Goal: Task Accomplishment & Management: Use online tool/utility

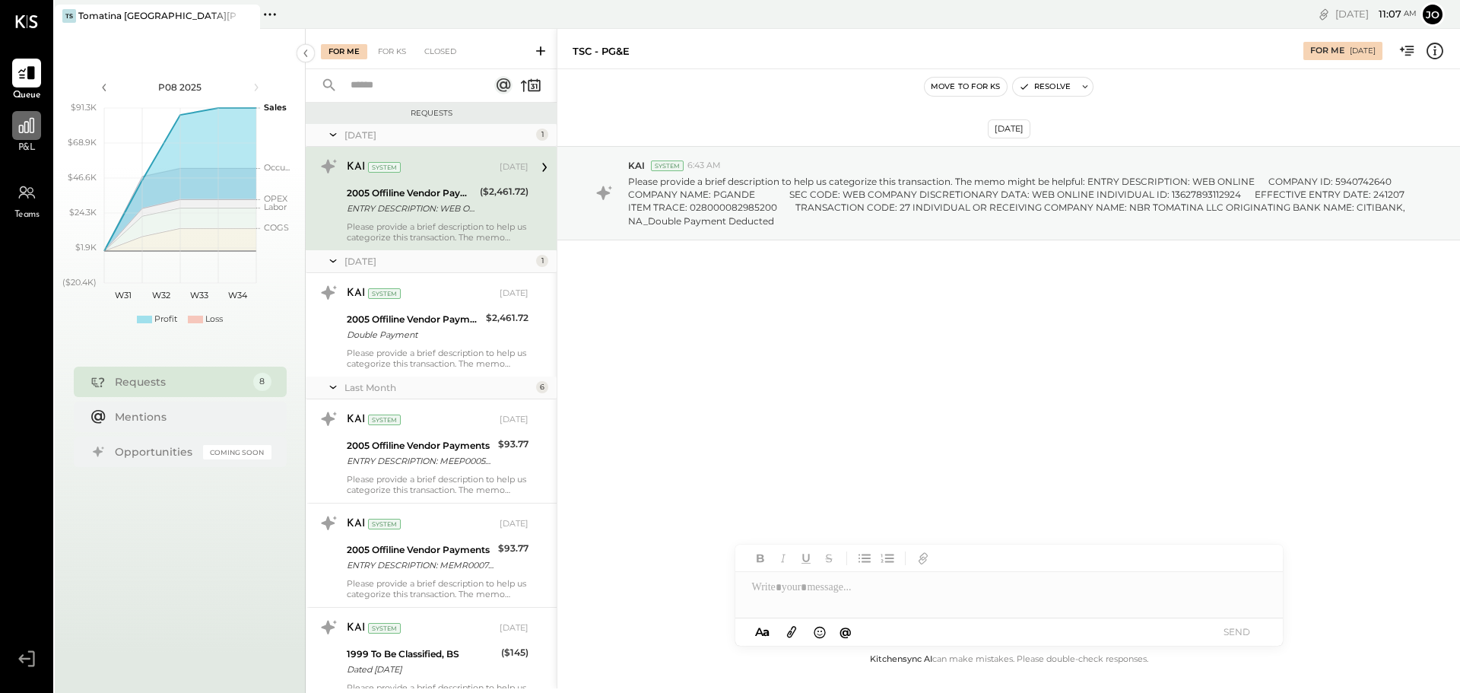
click at [22, 134] on icon at bounding box center [27, 126] width 20 height 20
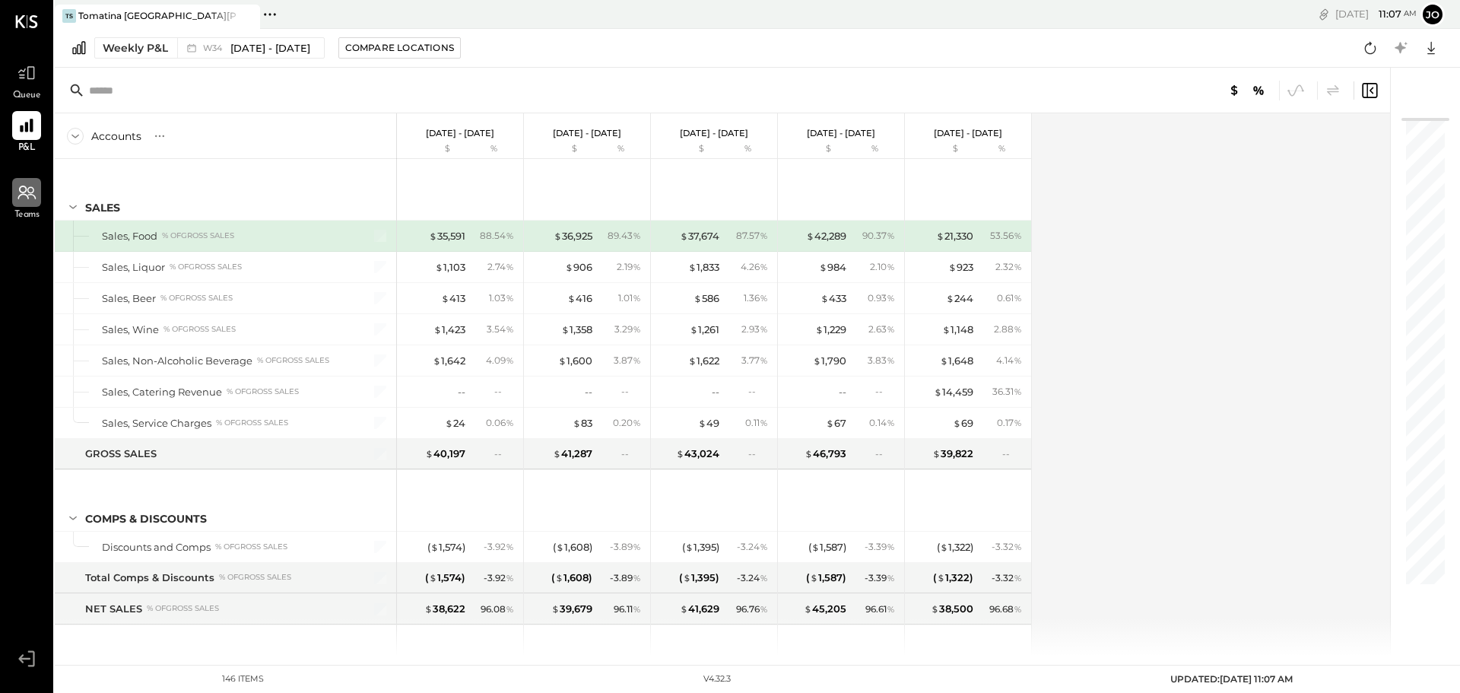
click at [29, 195] on icon at bounding box center [31, 196] width 8 height 5
